Goal: Task Accomplishment & Management: Manage account settings

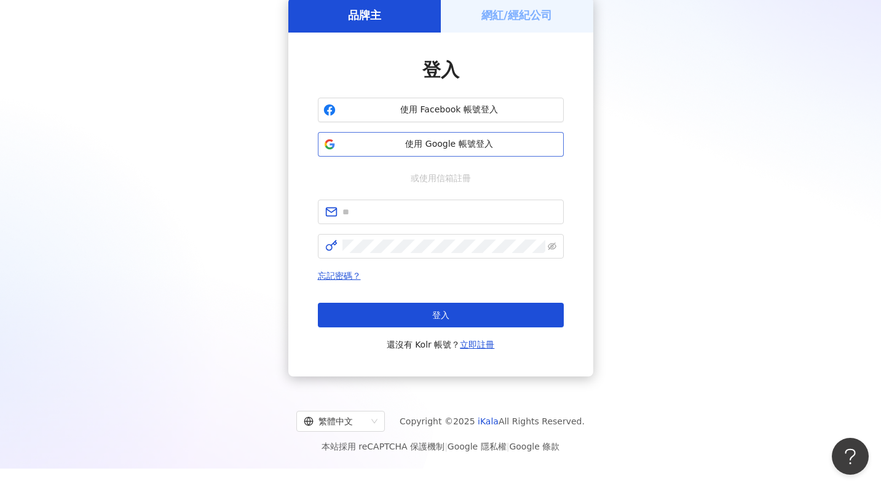
click at [402, 151] on button "使用 Google 帳號登入" at bounding box center [441, 144] width 246 height 25
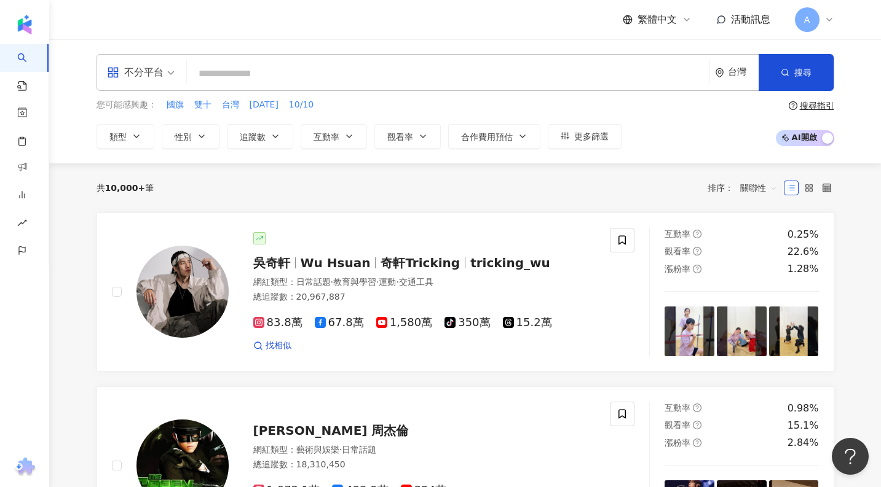
click at [810, 23] on span "A" at bounding box center [807, 19] width 25 height 25
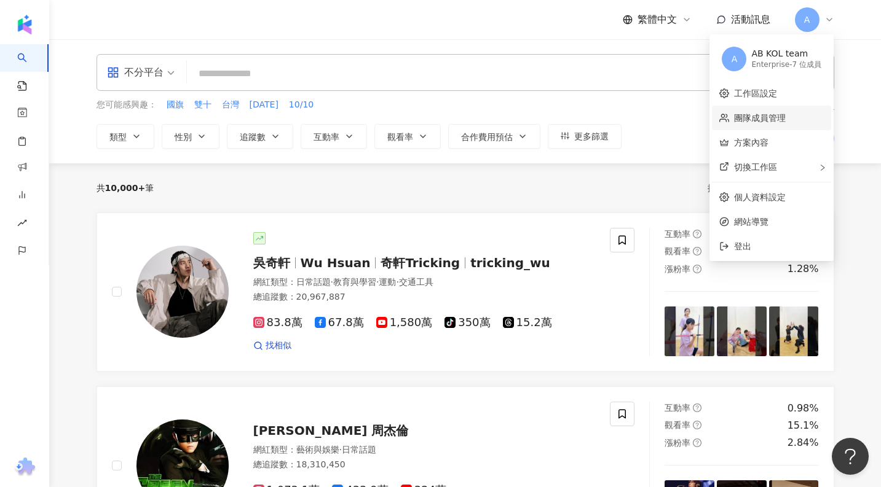
click at [773, 114] on link "團隊成員管理" at bounding box center [760, 118] width 52 height 10
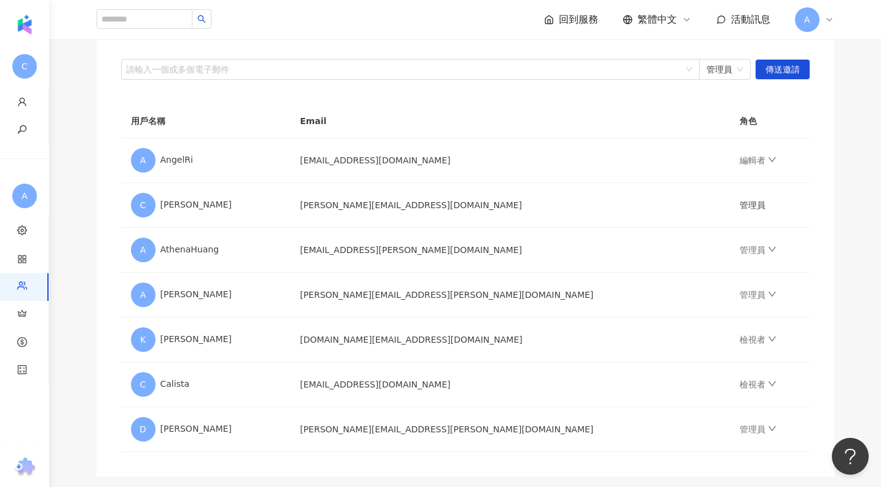
scroll to position [28, 0]
